Goal: Task Accomplishment & Management: Complete application form

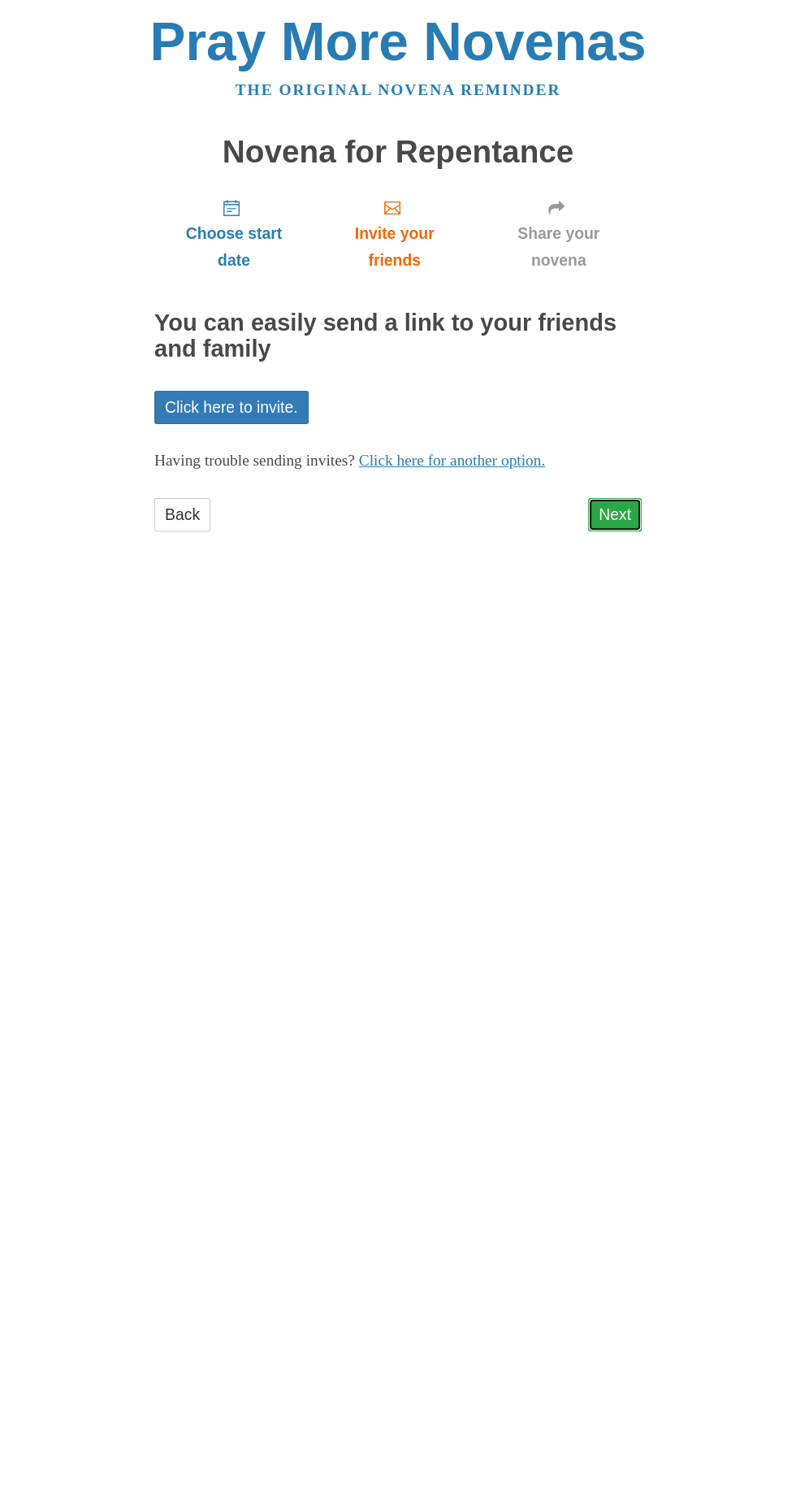
click at [618, 498] on link "Next" at bounding box center [614, 515] width 53 height 33
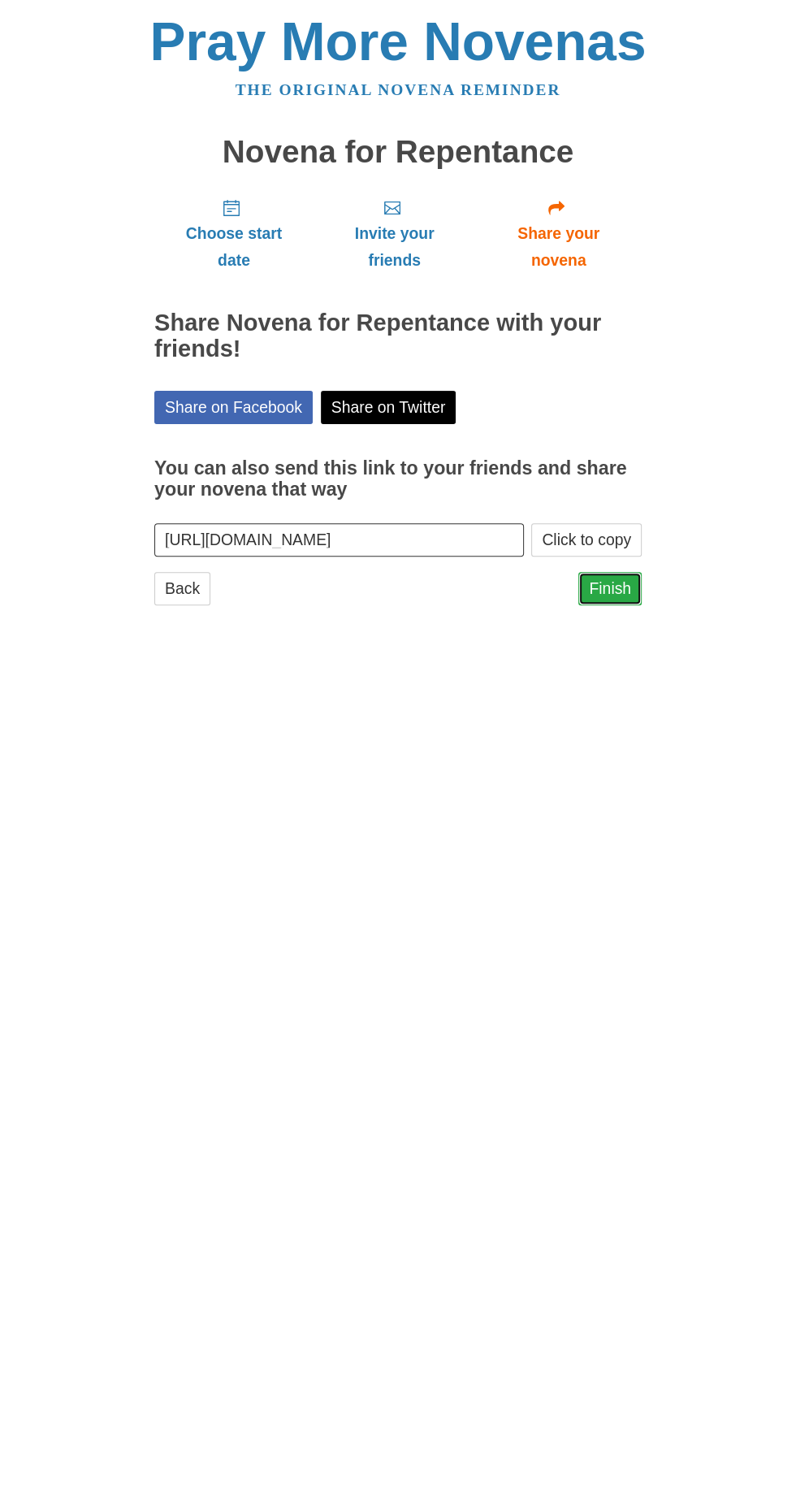
click at [607, 572] on link "Finish" at bounding box center [609, 589] width 63 height 33
click at [629, 572] on link "Finish" at bounding box center [609, 589] width 63 height 33
